Goal: Information Seeking & Learning: Learn about a topic

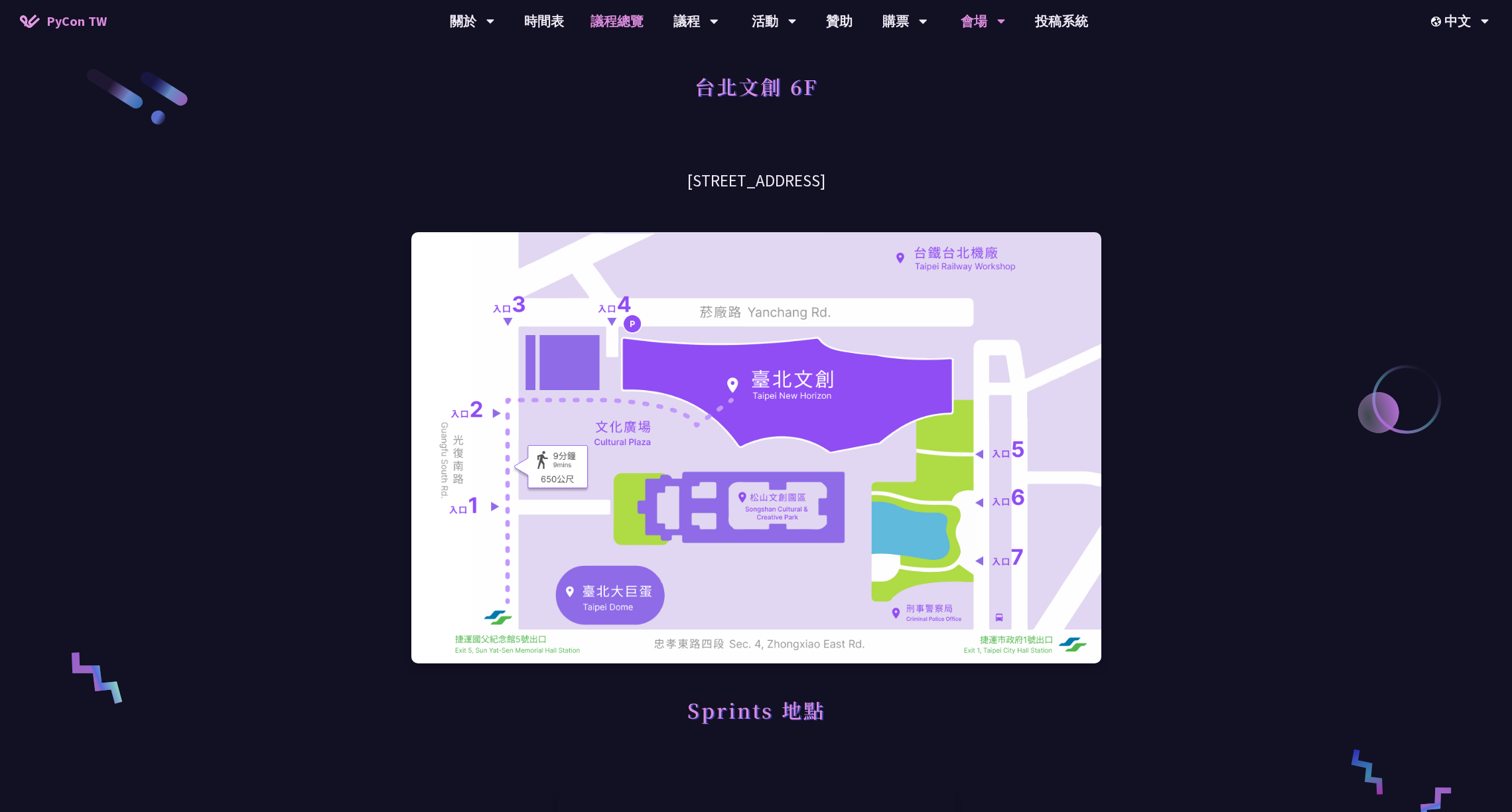
click at [625, 30] on link "議程總覽" at bounding box center [616, 21] width 79 height 42
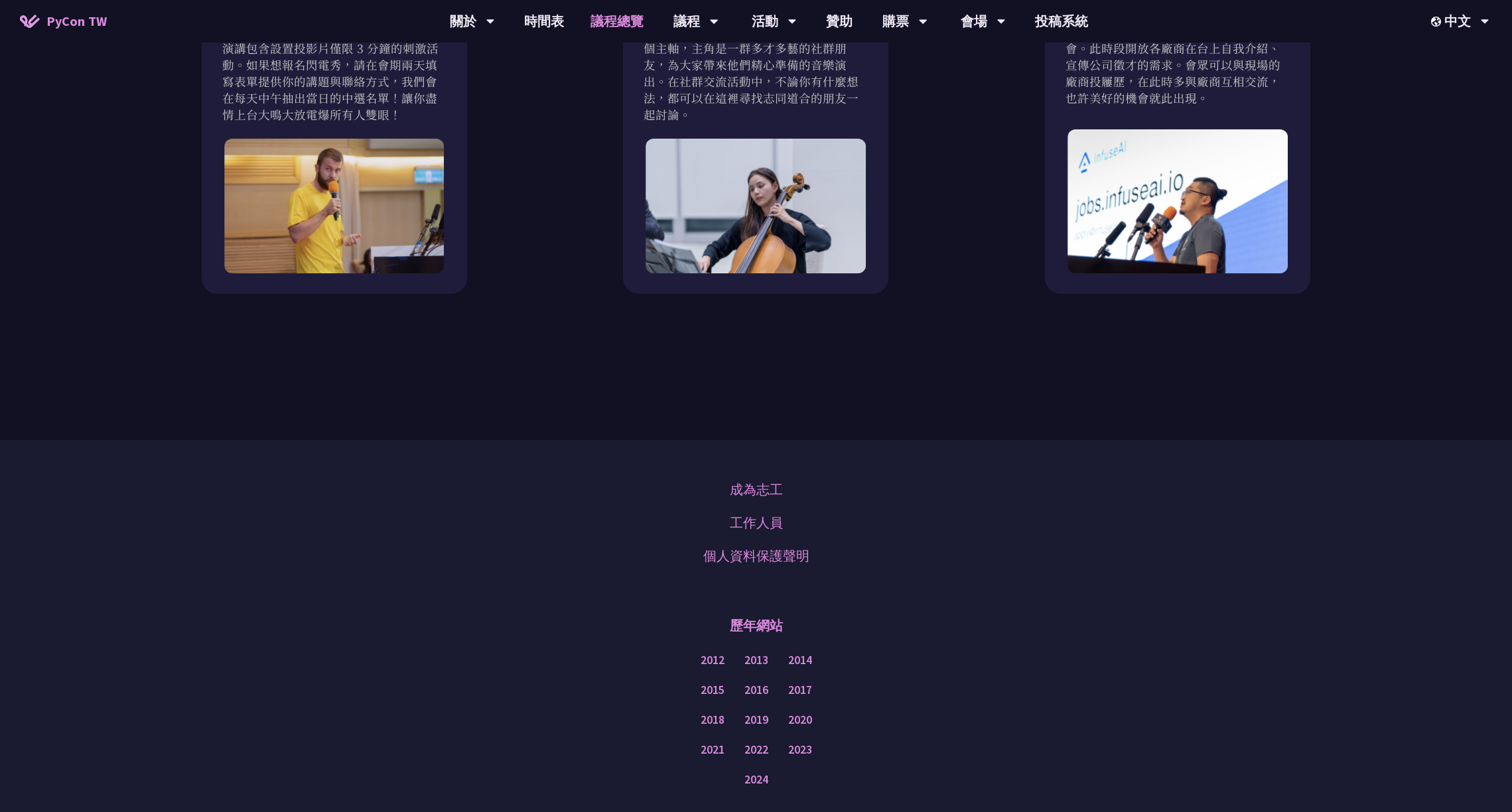
scroll to position [1547, 0]
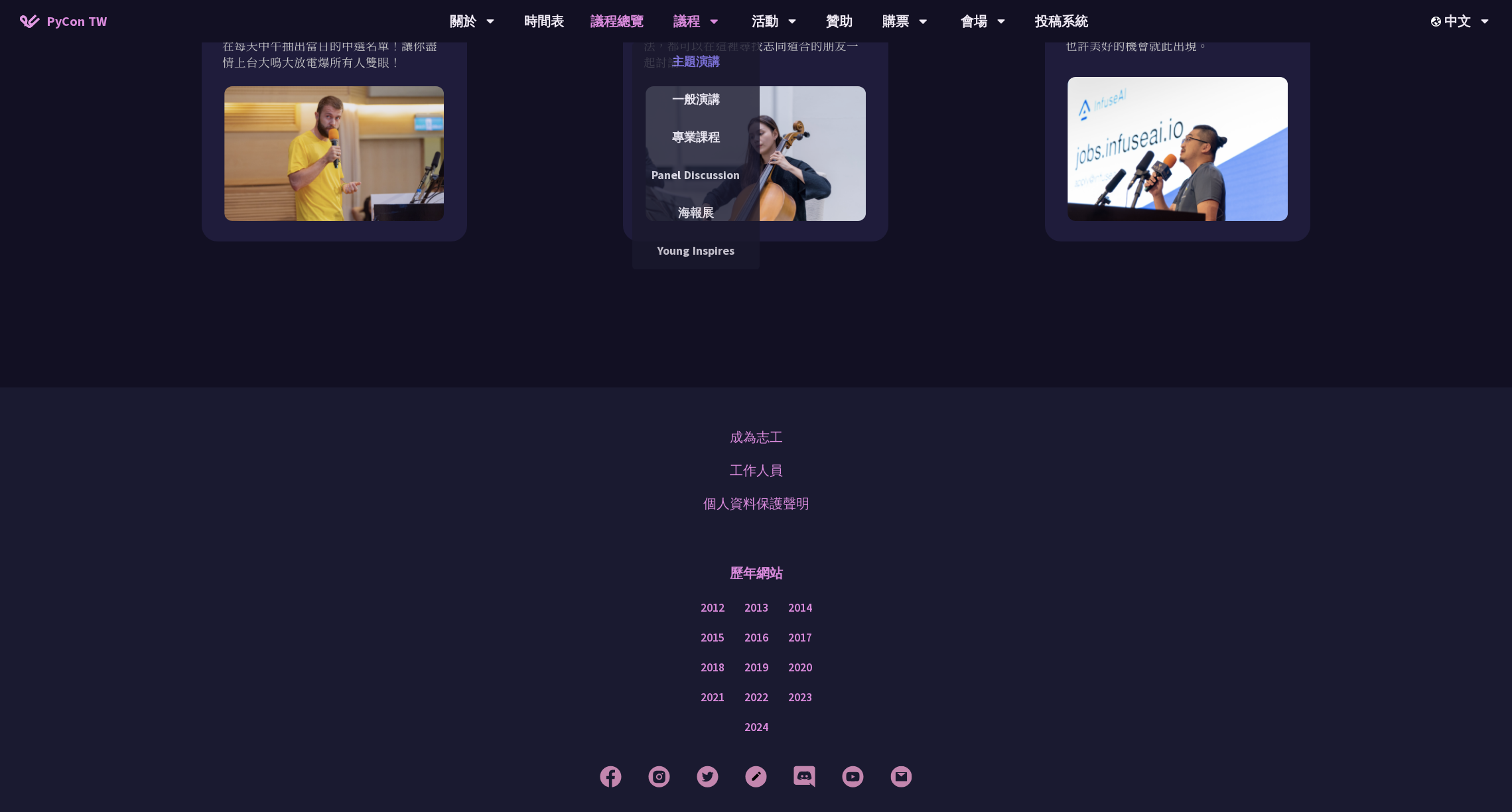
click at [688, 46] on link "主題演講" at bounding box center [696, 61] width 127 height 31
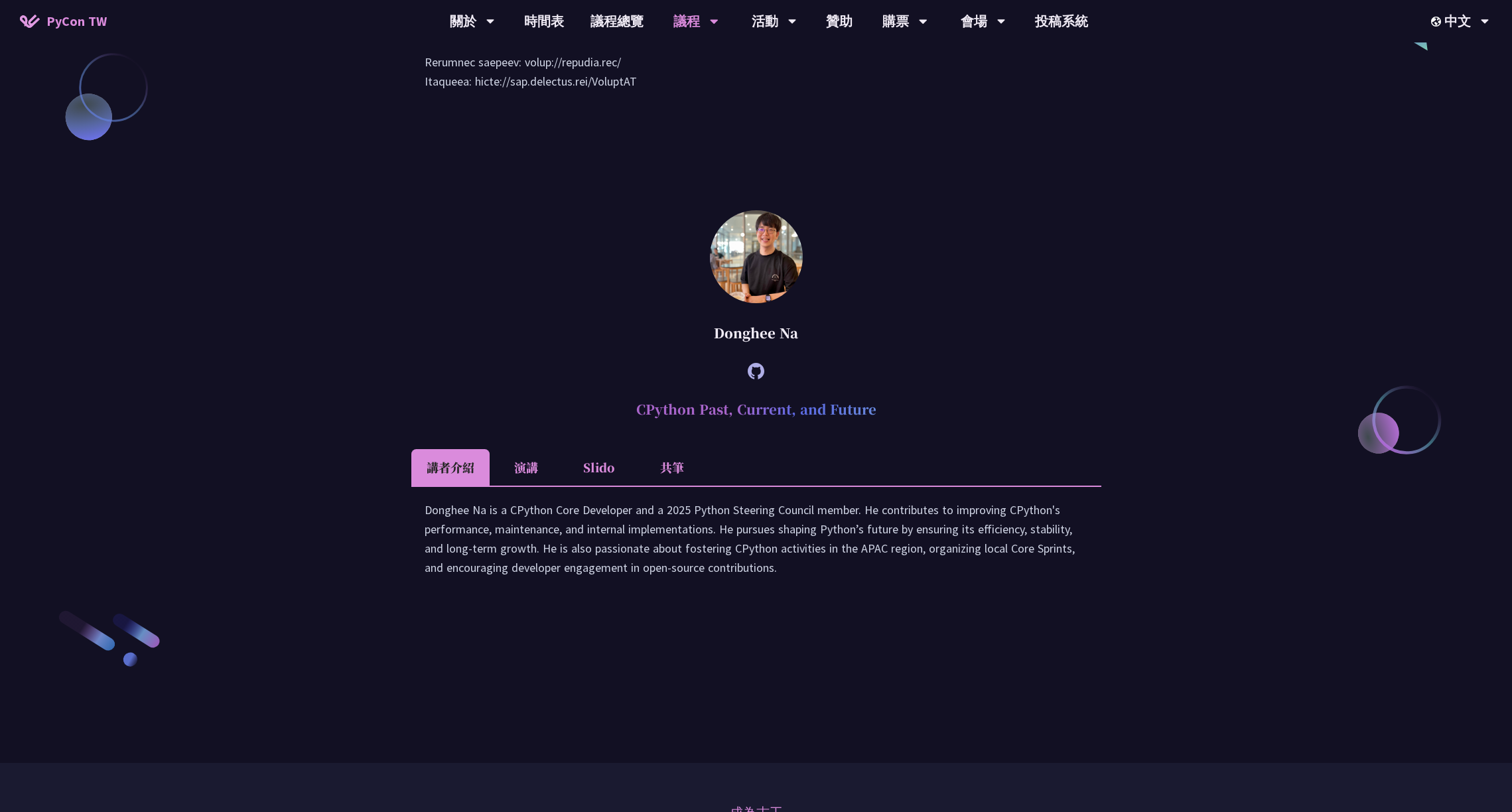
scroll to position [991, 0]
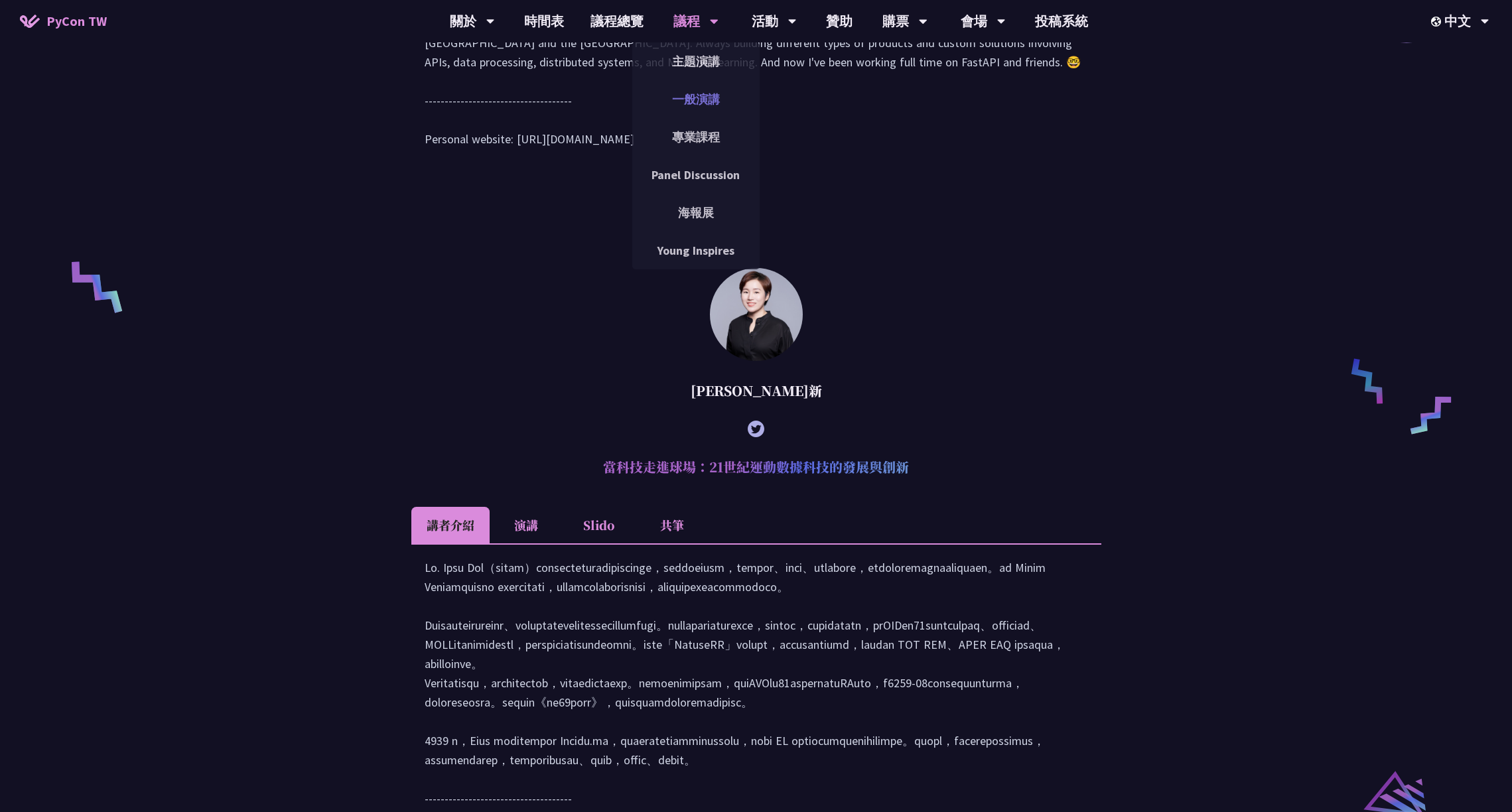
click at [700, 89] on link "一般演講" at bounding box center [696, 99] width 127 height 31
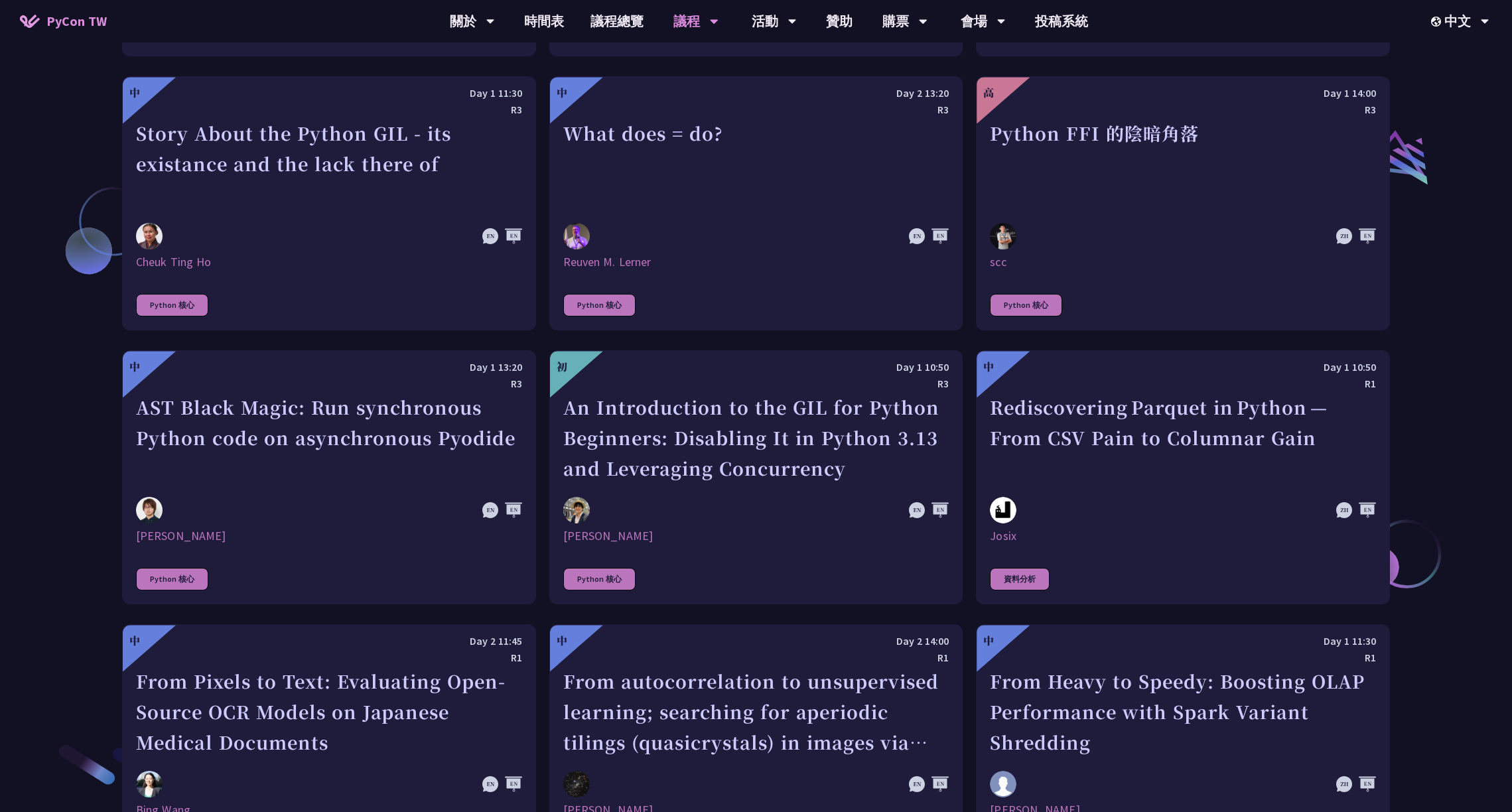
scroll to position [1177, 0]
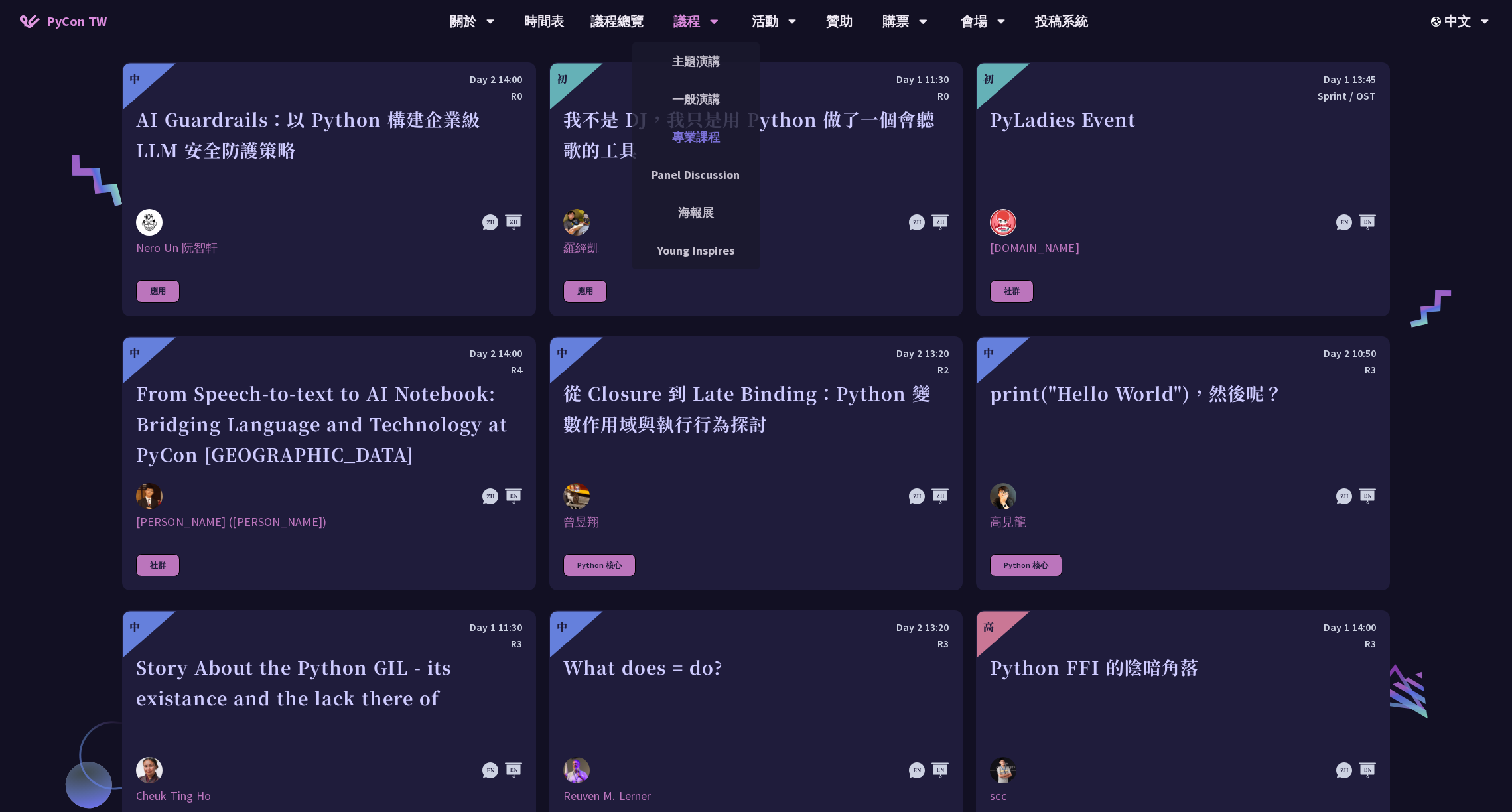
click at [697, 146] on link "專業課程" at bounding box center [696, 137] width 127 height 31
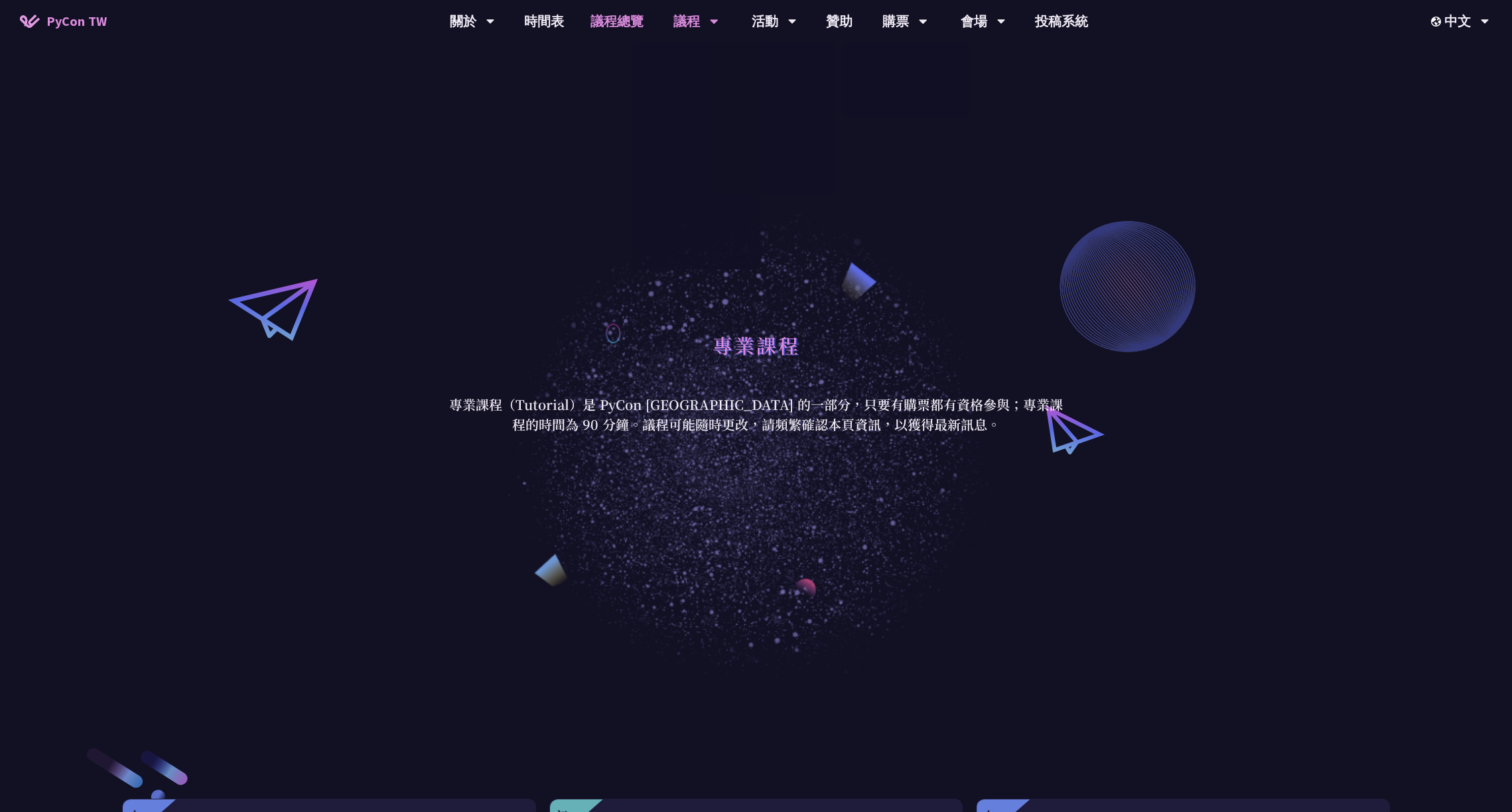
click at [596, 22] on link "議程總覽" at bounding box center [616, 21] width 79 height 42
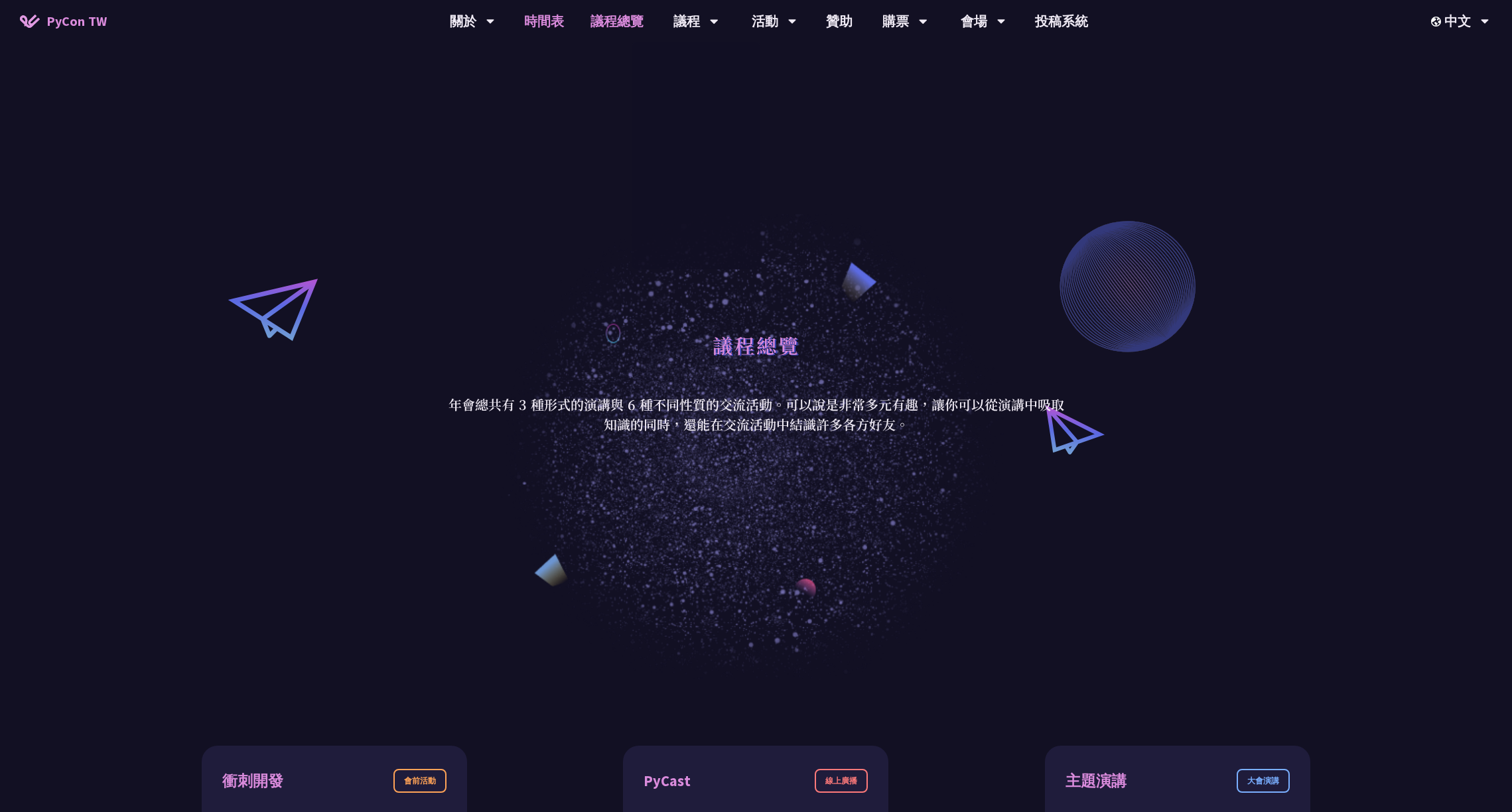
click at [527, 8] on link "時間表" at bounding box center [544, 21] width 66 height 42
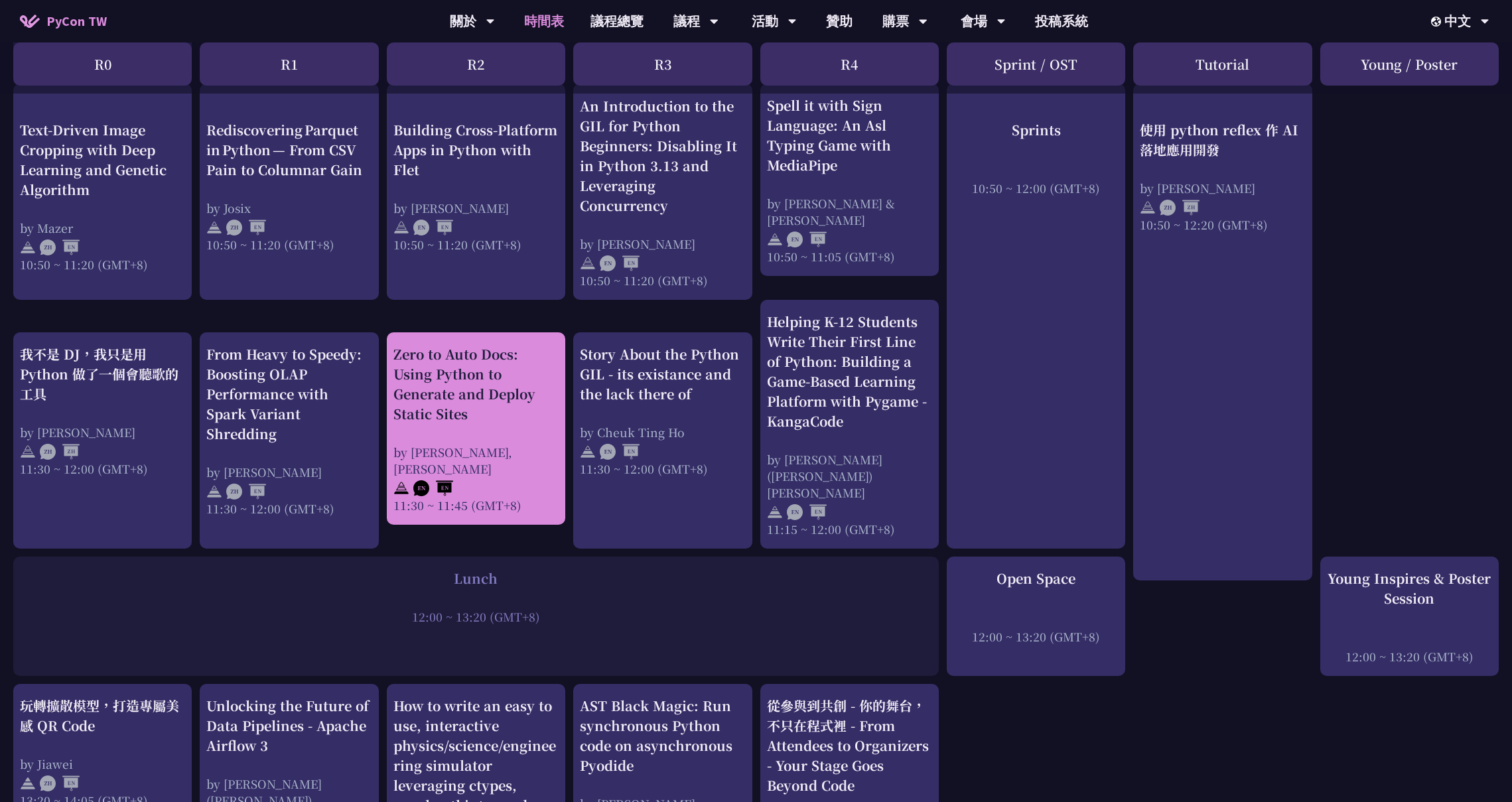
scroll to position [519, 0]
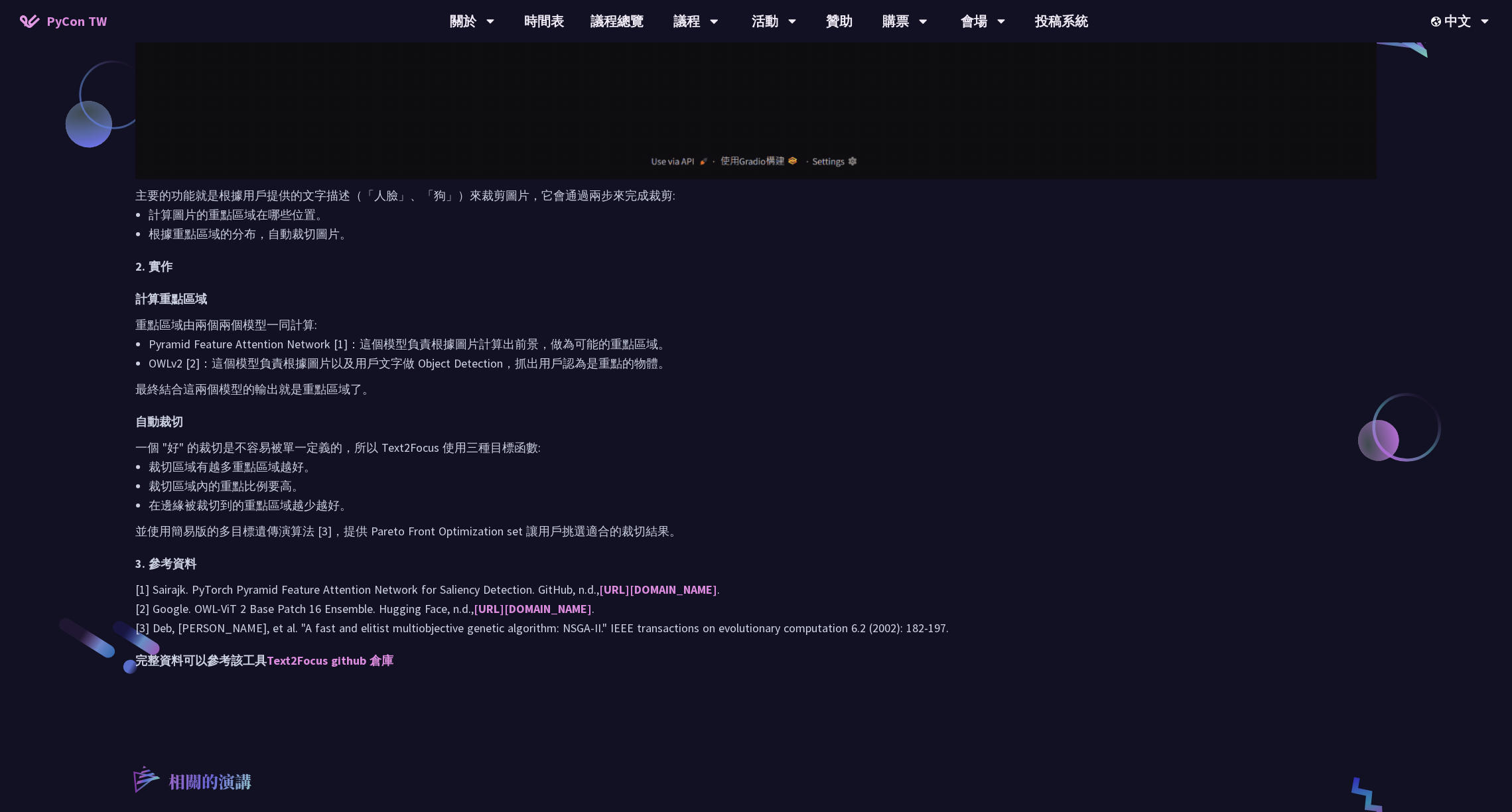
scroll to position [1145, 0]
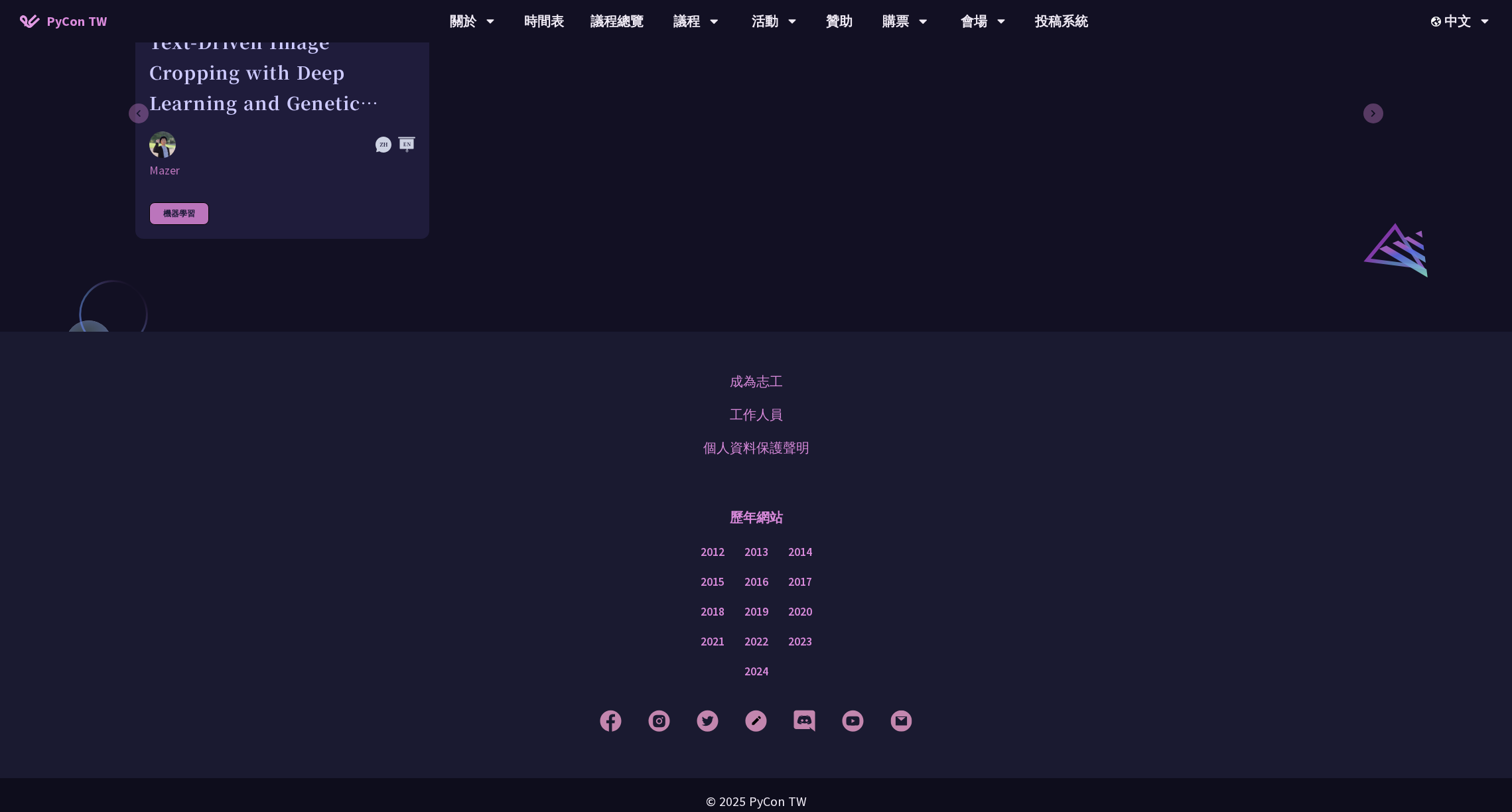
scroll to position [217, 0]
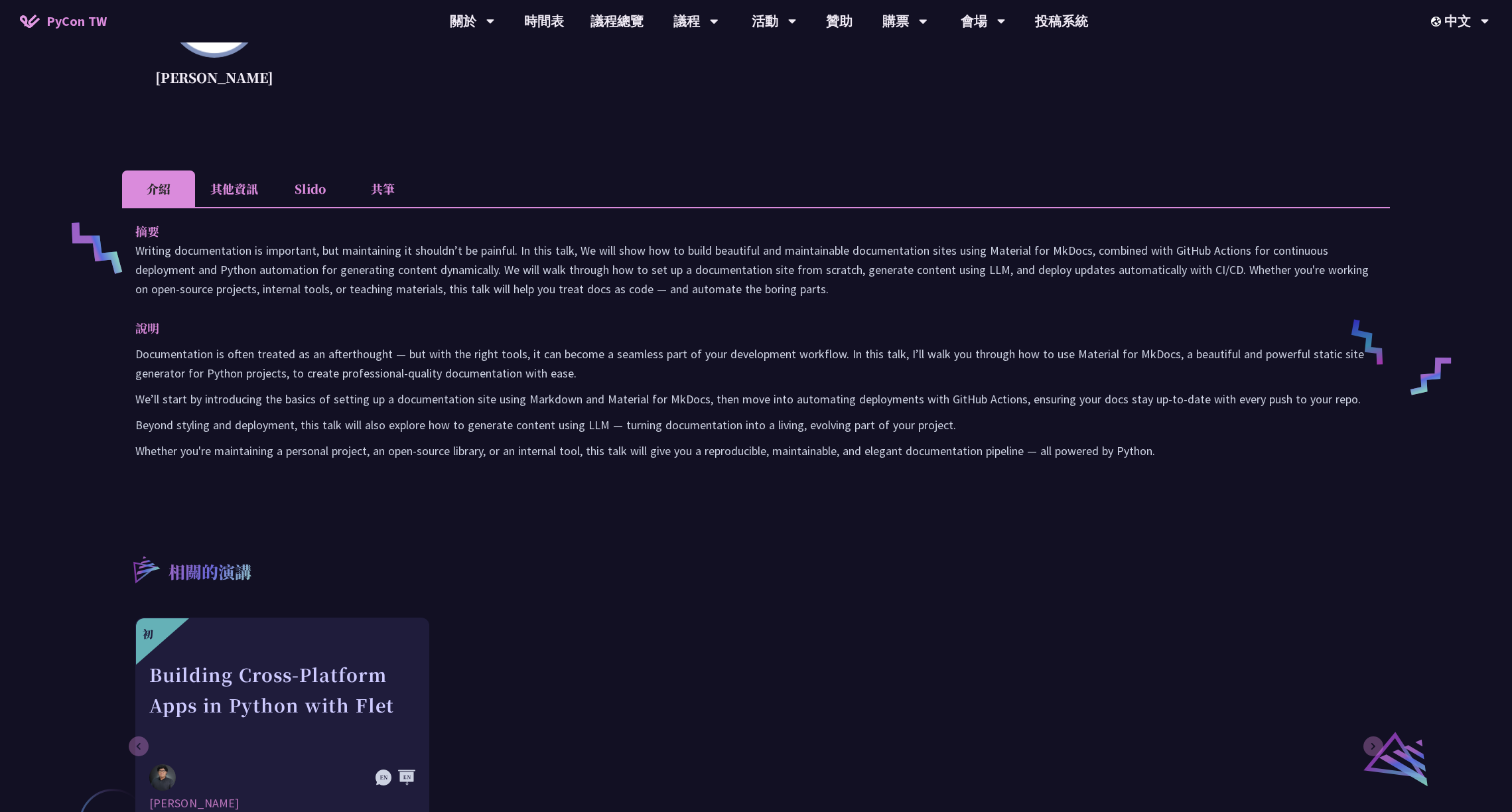
scroll to position [437, 0]
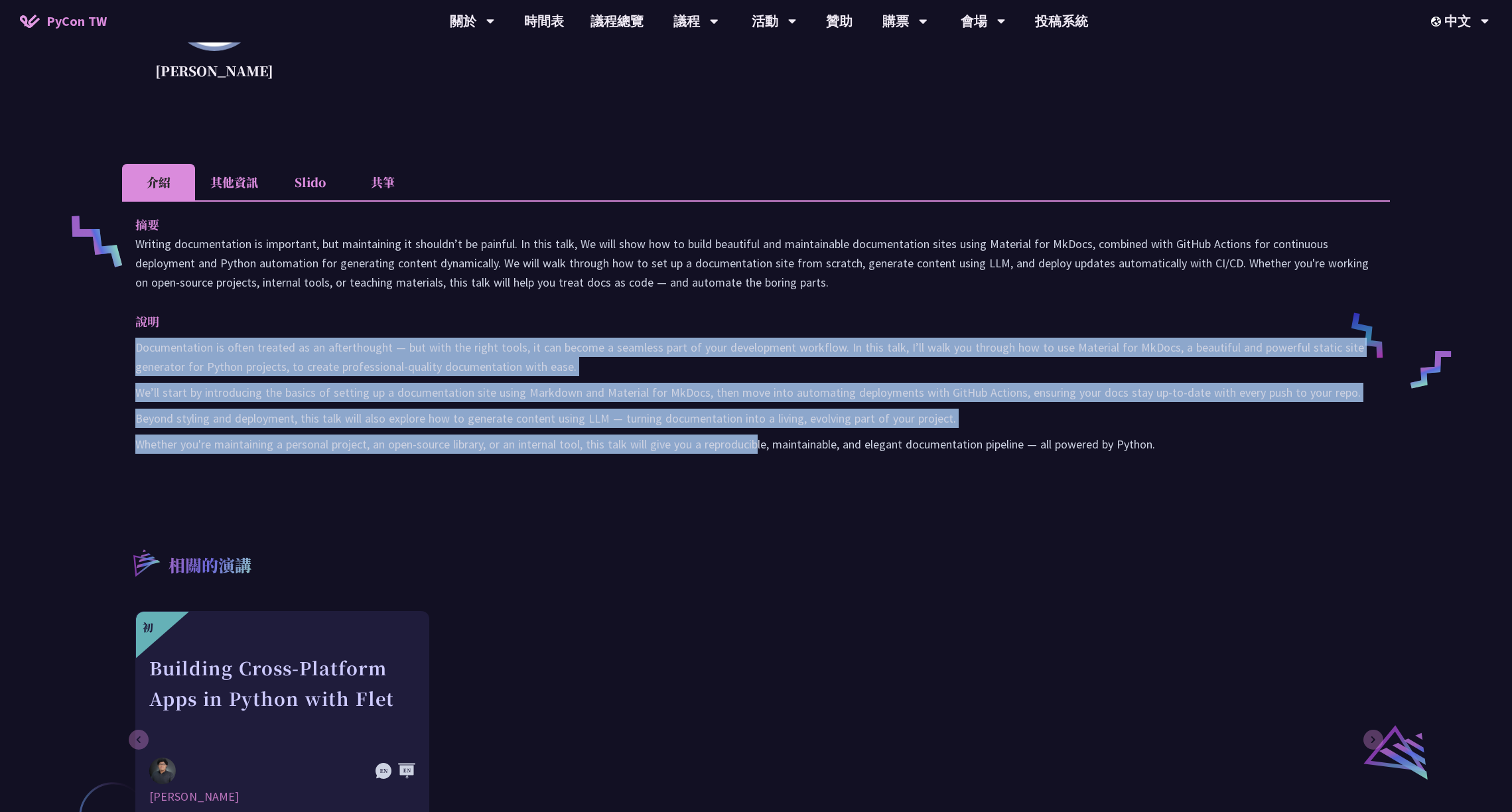
drag, startPoint x: 134, startPoint y: 346, endPoint x: 765, endPoint y: 449, distance: 639.4
click at [765, 449] on div "摘要 Writing documentation is important, but maintaining it shouldn’t be painful.…" at bounding box center [756, 343] width 1268 height 287
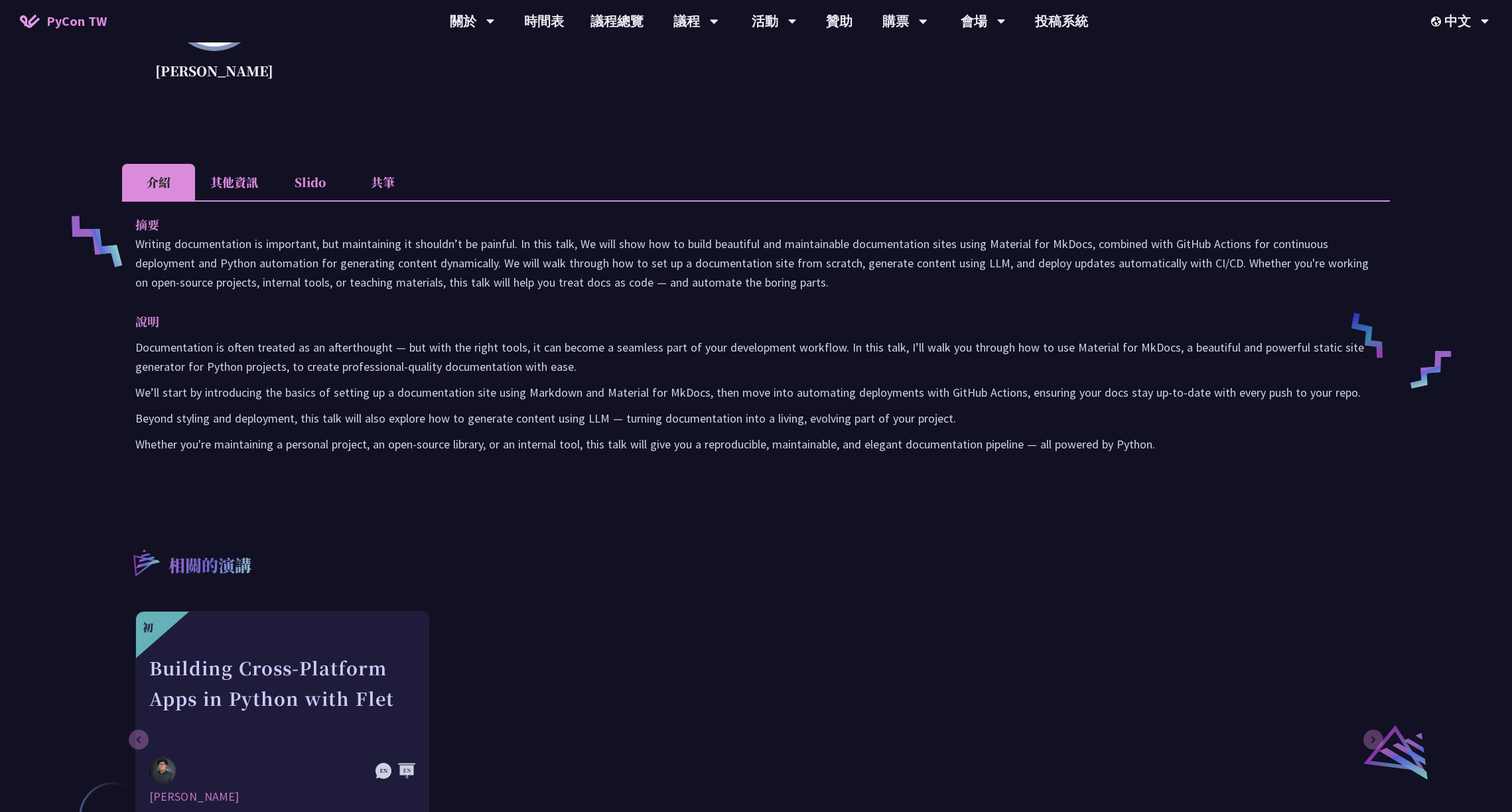
click at [874, 551] on div "相關的演講 初 Building Cross-Platform Apps in Python with Flet Cyrus Mante 網站框架" at bounding box center [756, 669] width 1268 height 312
drag, startPoint x: 1118, startPoint y: 351, endPoint x: 1138, endPoint y: 348, distance: 20.2
click at [1123, 351] on p "Documentation is often treated as an afterthought — but with the right tools, i…" at bounding box center [756, 357] width 1242 height 39
click at [1139, 348] on p "Documentation is often treated as an afterthought — but with the right tools, i…" at bounding box center [756, 357] width 1242 height 39
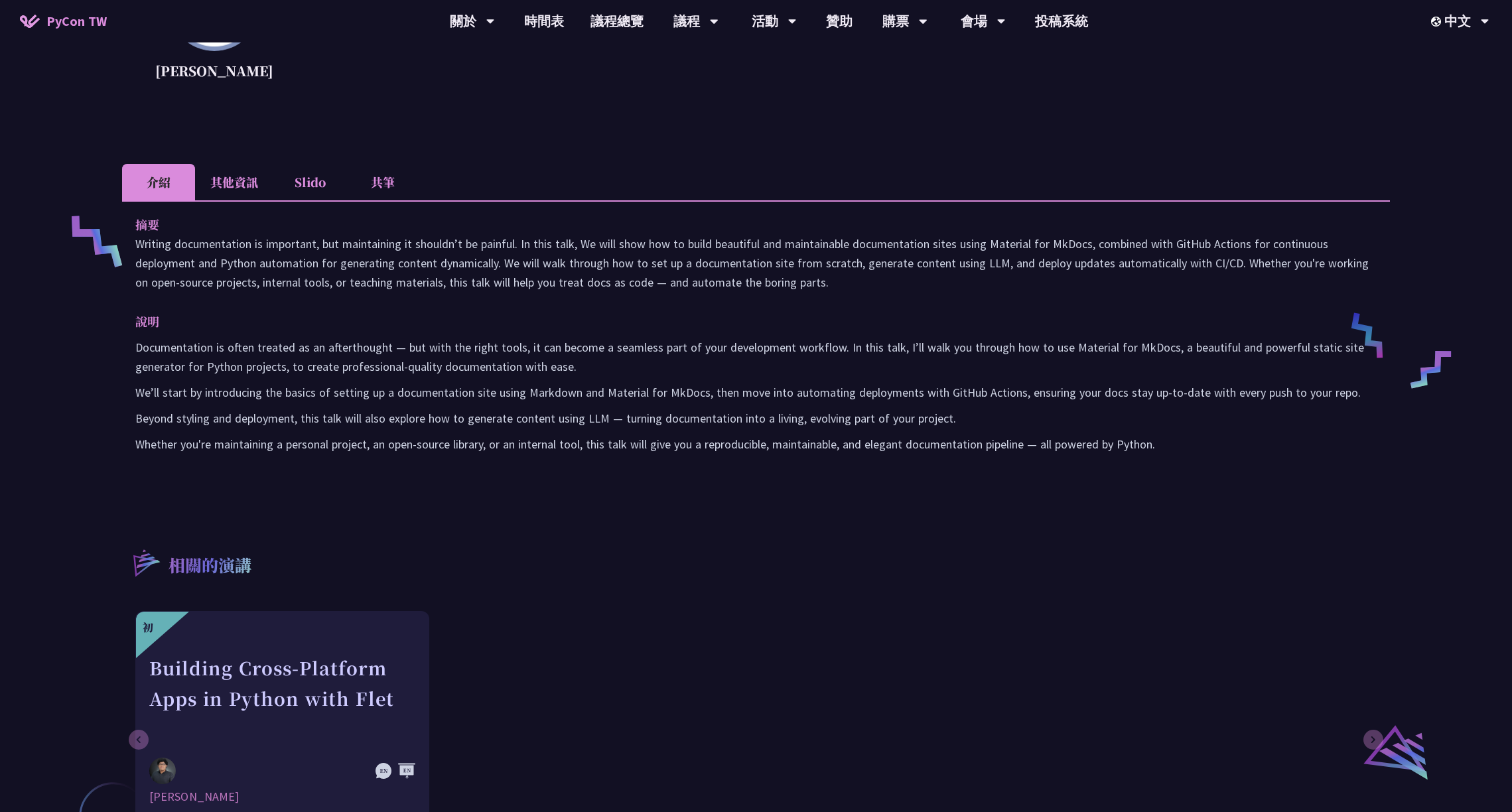
click at [1097, 351] on p "Documentation is often treated as an afterthought — but with the right tools, i…" at bounding box center [756, 357] width 1242 height 39
click at [471, 513] on div "相關的演講 初 Building Cross-Platform Apps in Python with Flet Cyrus Mante 網站框架" at bounding box center [756, 669] width 1268 height 312
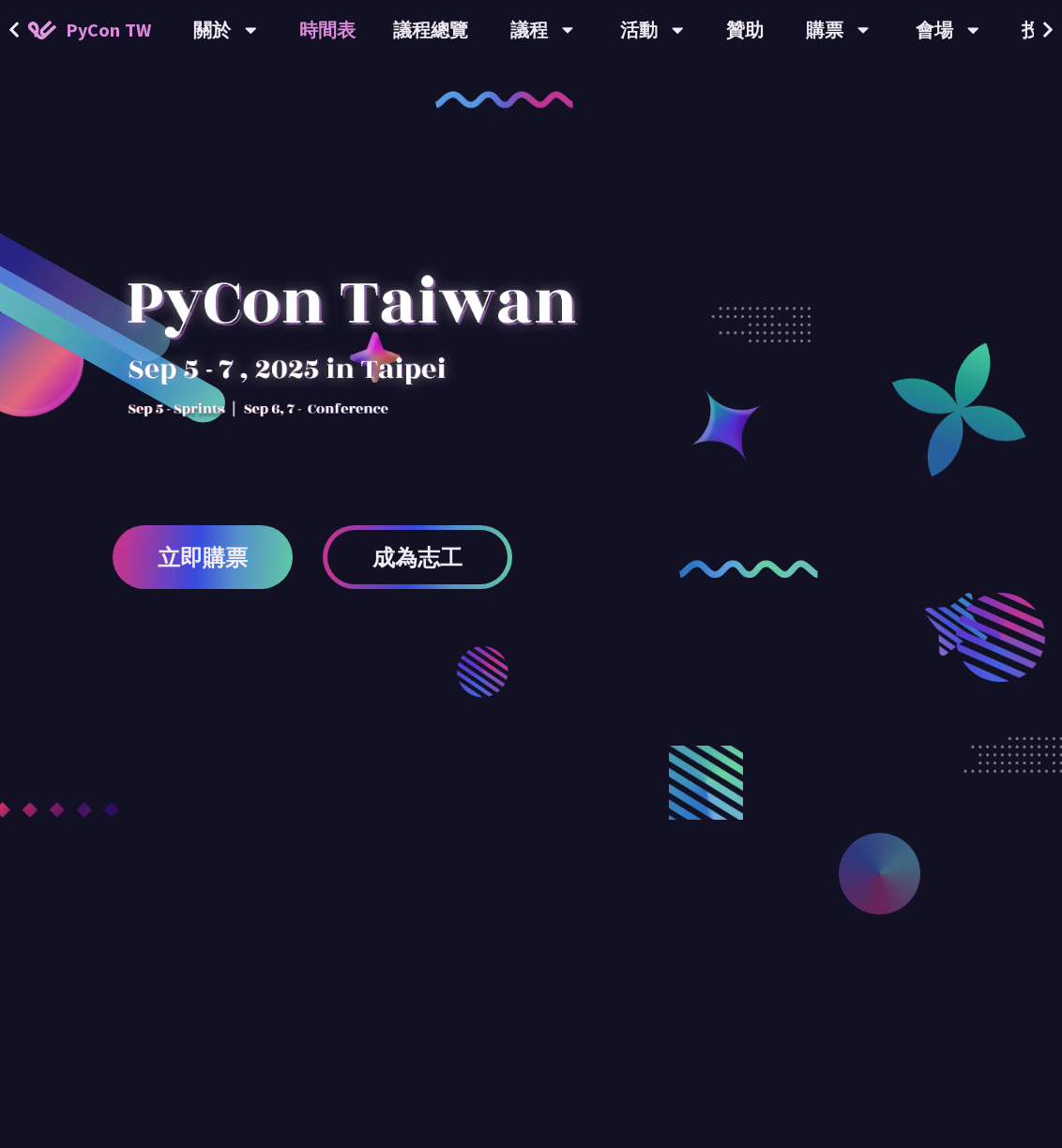
click at [360, 27] on link "時間表" at bounding box center [327, 29] width 94 height 60
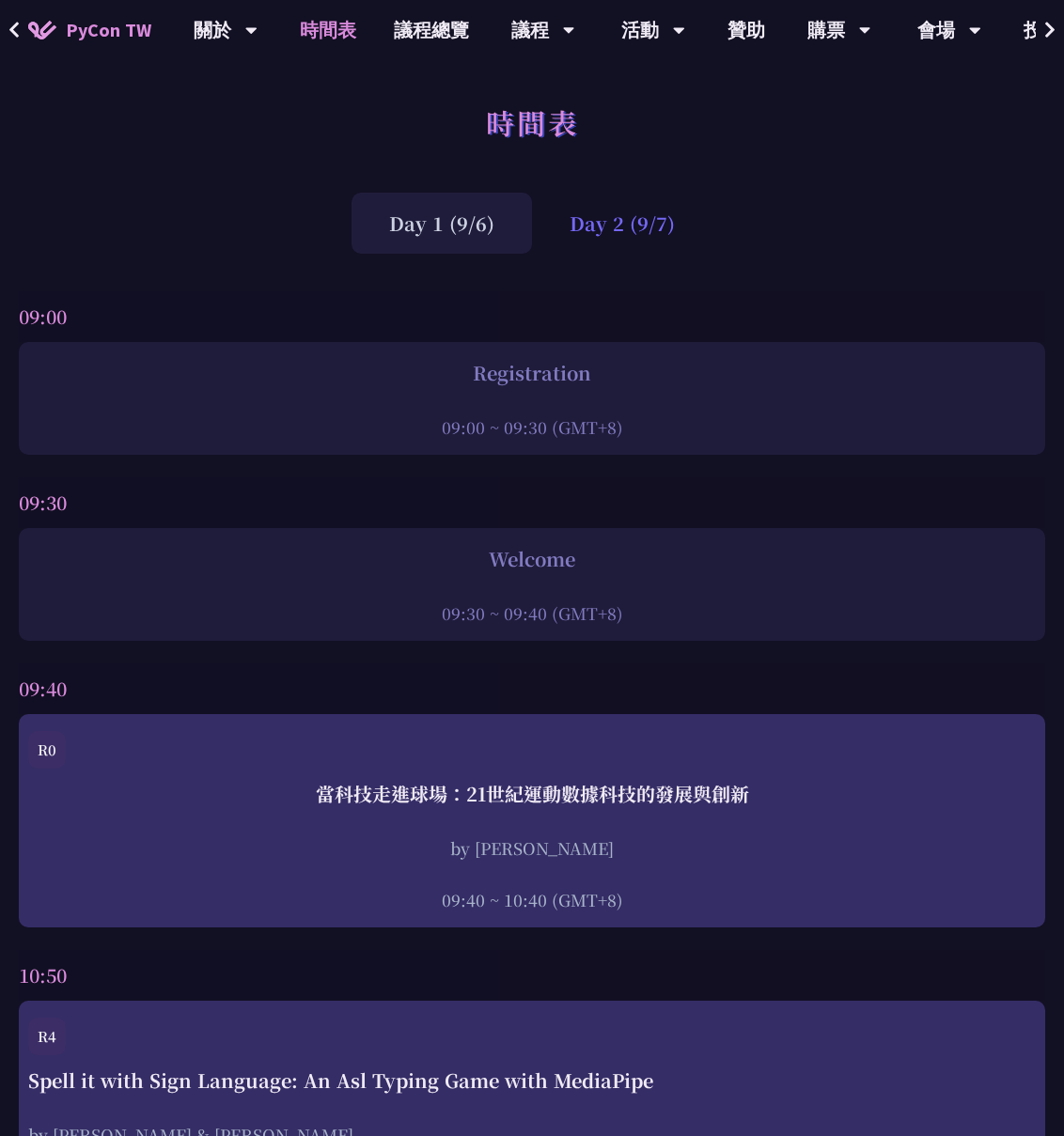
click at [661, 220] on div "Day 2 (9/7)" at bounding box center [623, 223] width 180 height 61
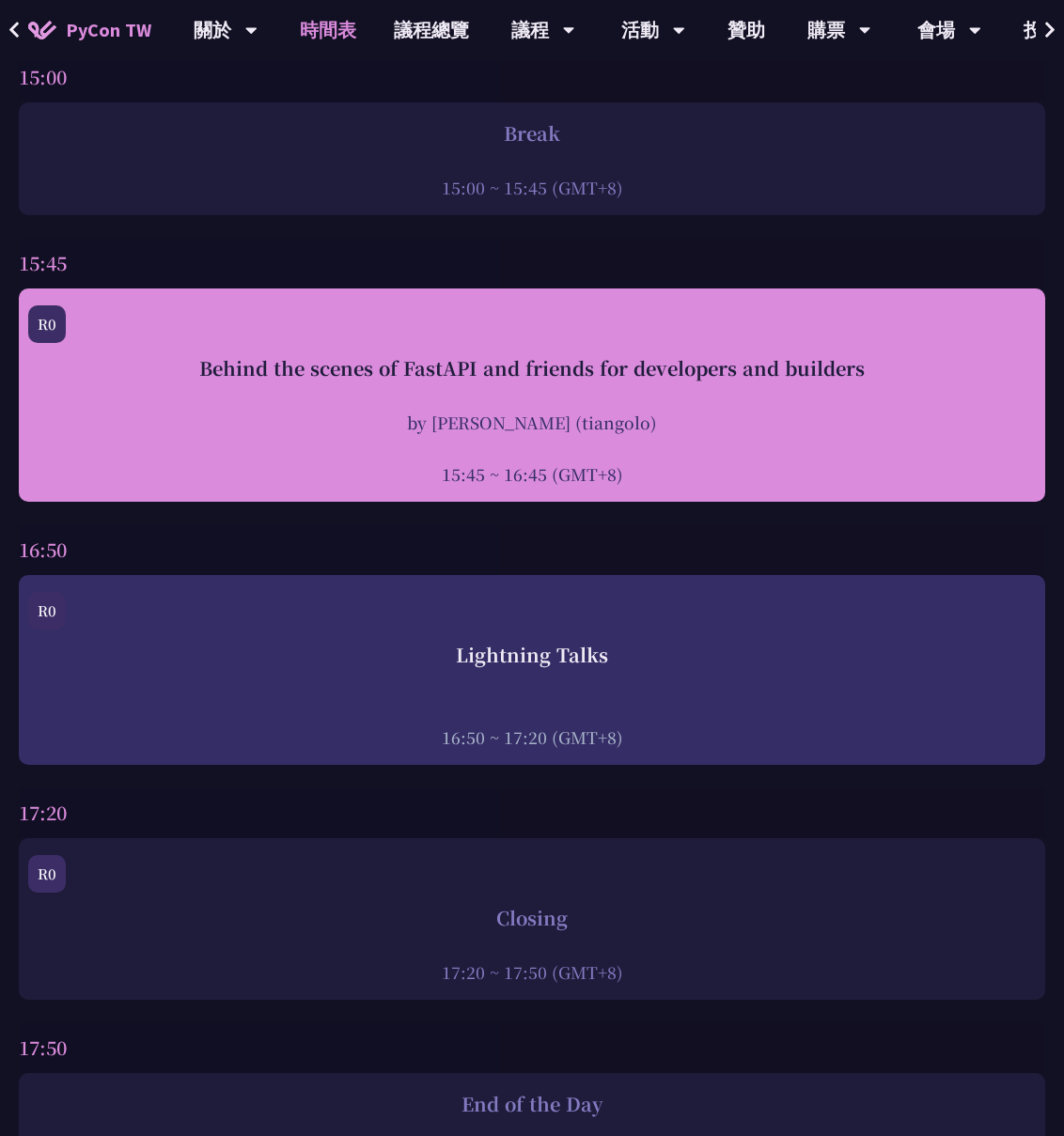
scroll to position [6477, 0]
